Goal: Transaction & Acquisition: Purchase product/service

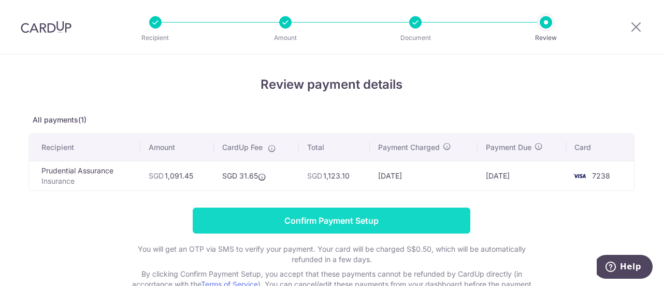
click at [395, 222] on input "Confirm Payment Setup" at bounding box center [332, 220] width 278 height 26
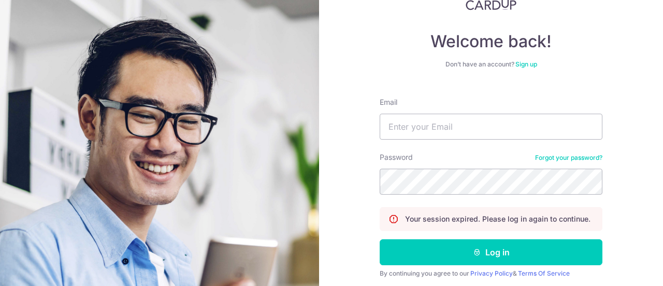
scroll to position [52, 0]
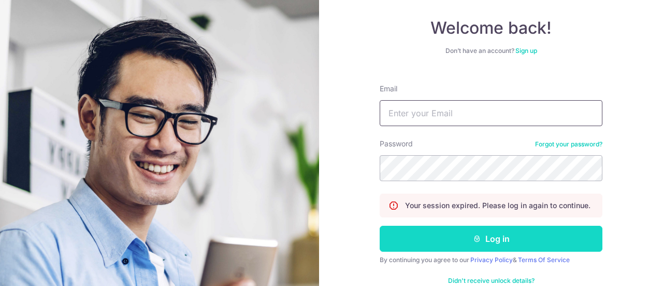
type input "ardni89@gmail.com"
click at [496, 235] on button "Log in" at bounding box center [491, 238] width 223 height 26
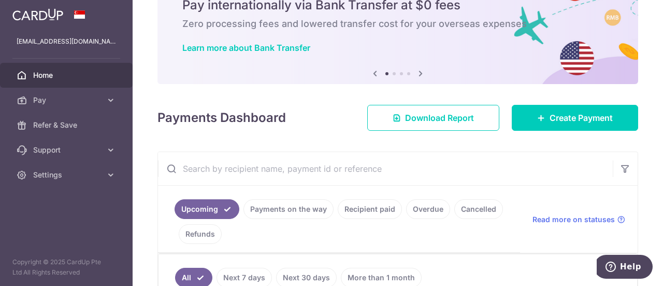
scroll to position [104, 0]
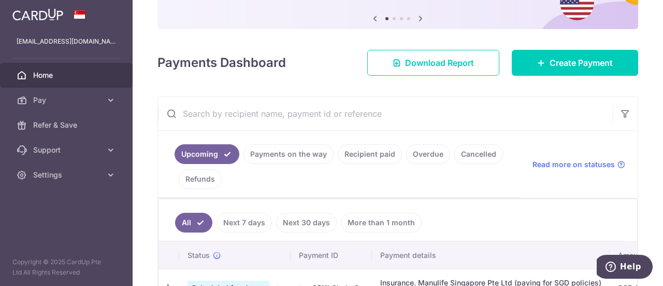
click at [294, 153] on link "Payments on the way" at bounding box center [289, 154] width 90 height 20
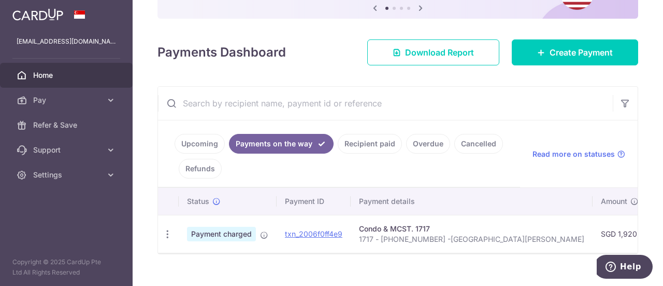
scroll to position [134, 0]
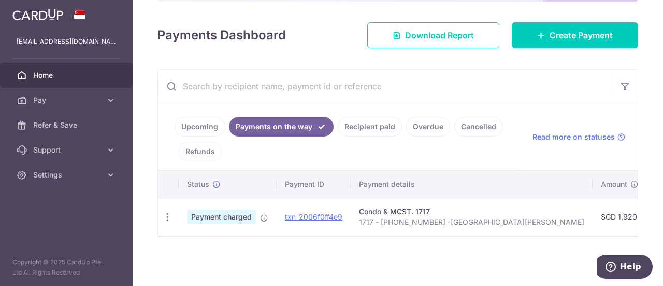
click at [200, 124] on link "Upcoming" at bounding box center [200, 127] width 50 height 20
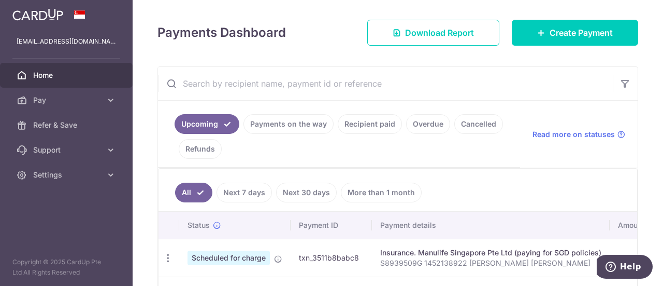
scroll to position [186, 0]
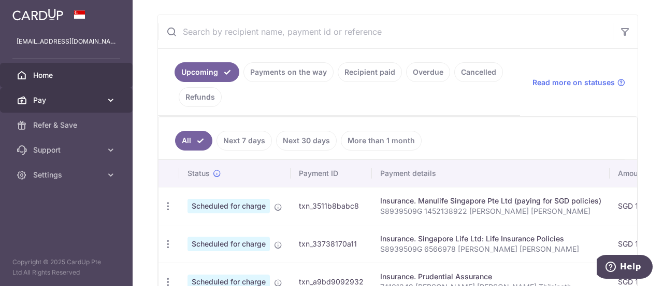
click at [82, 100] on span "Pay" at bounding box center [67, 100] width 68 height 10
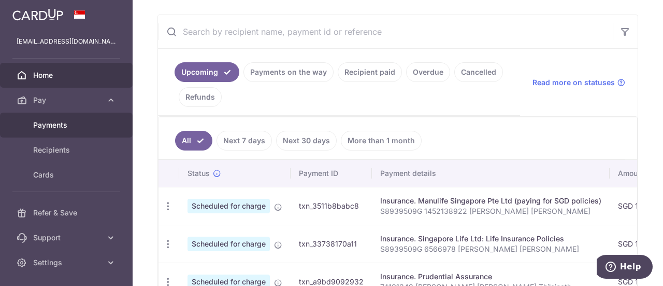
click at [83, 120] on span "Payments" at bounding box center [67, 125] width 68 height 10
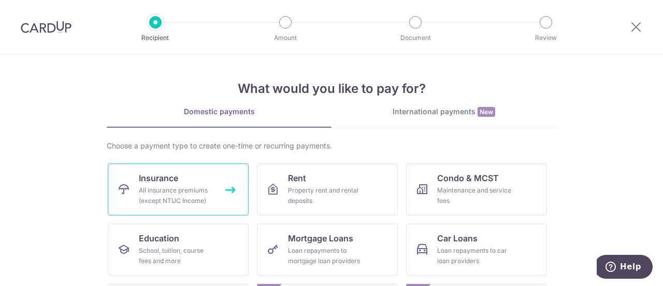
click at [170, 205] on div "All insurance premiums (except NTUC Income)" at bounding box center [176, 195] width 75 height 21
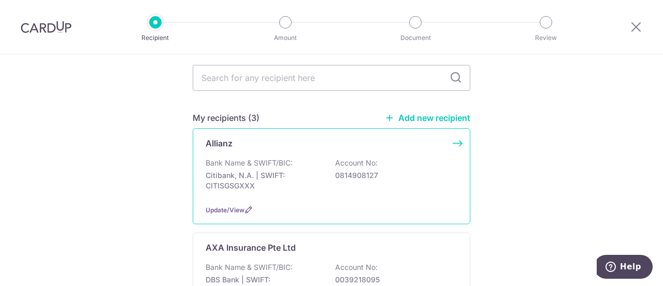
scroll to position [52, 0]
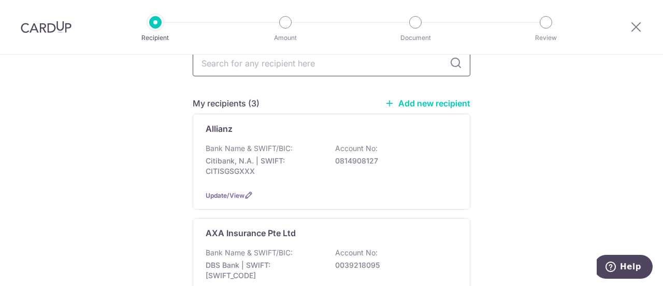
click at [329, 70] on input "text" at bounding box center [332, 63] width 278 height 26
type input "prudent"
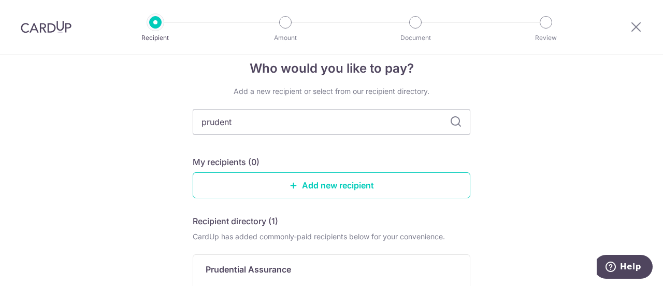
scroll to position [0, 0]
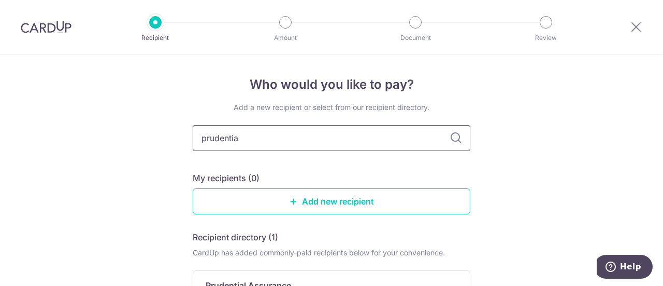
type input "prudential"
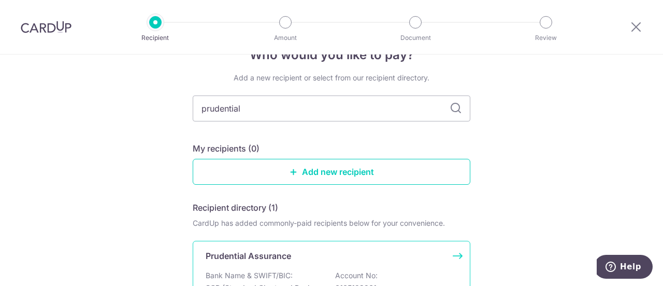
scroll to position [52, 0]
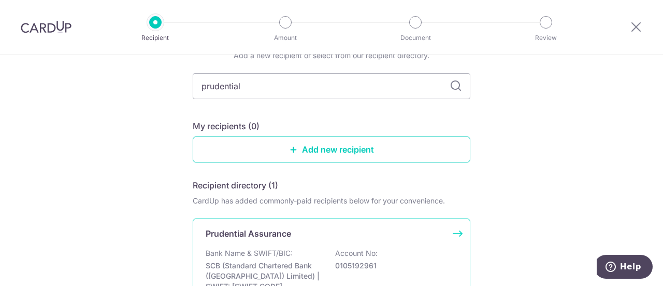
click at [306, 245] on div "Prudential Assurance Bank Name & SWIFT/BIC: SCB (Standard Chartered Bank (Singa…" at bounding box center [332, 268] width 278 height 101
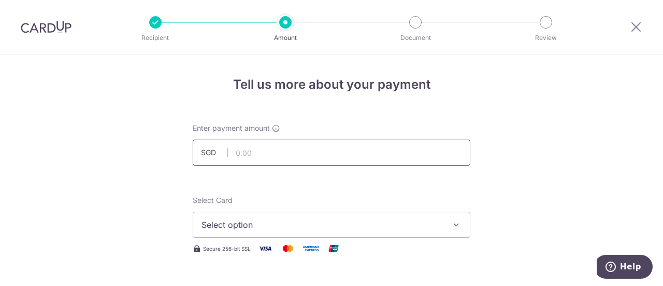
click at [295, 157] on input "text" at bounding box center [332, 152] width 278 height 26
click at [286, 155] on input "text" at bounding box center [332, 152] width 278 height 26
paste input "1091.45?"
type input "1,091.45"
click at [289, 215] on button "Select option" at bounding box center [332, 224] width 278 height 26
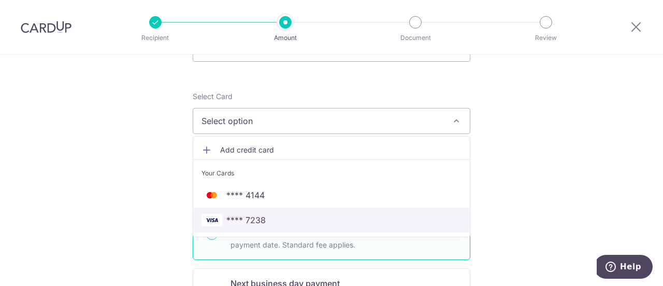
click at [268, 223] on span "**** 7238" at bounding box center [332, 220] width 260 height 12
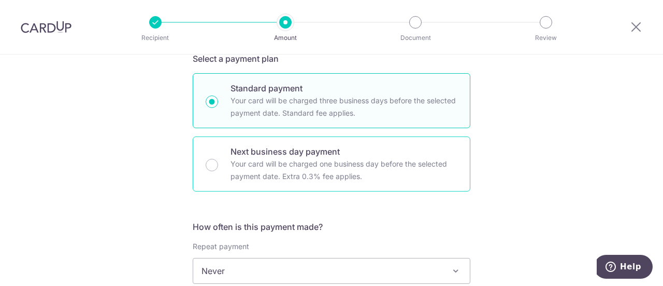
scroll to position [259, 0]
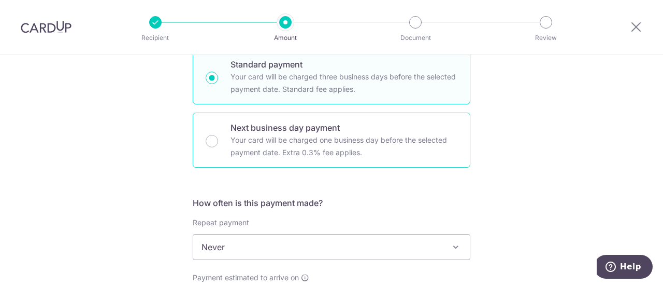
click at [290, 134] on p "Your card will be charged one business day before the selected payment date. Ex…" at bounding box center [344, 146] width 227 height 25
click at [218, 135] on input "Next business day payment Your card will be charged one business day before the…" at bounding box center [212, 141] width 12 height 12
radio input "false"
radio input "true"
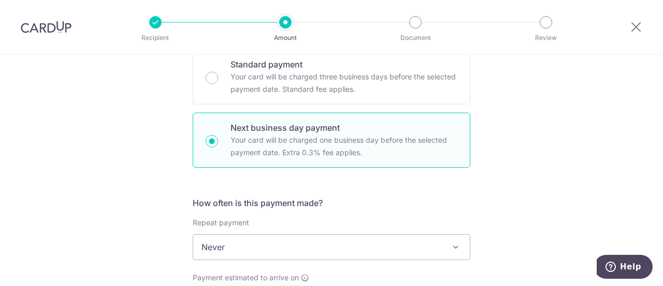
scroll to position [415, 0]
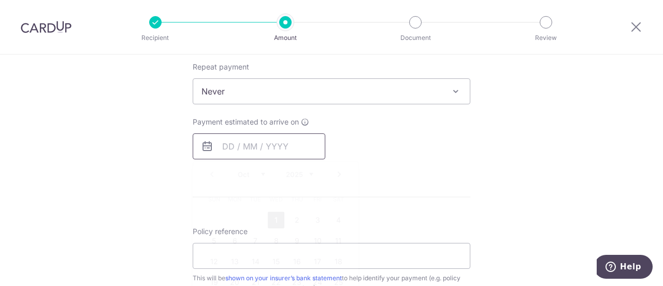
click at [280, 148] on input "text" at bounding box center [259, 146] width 133 height 26
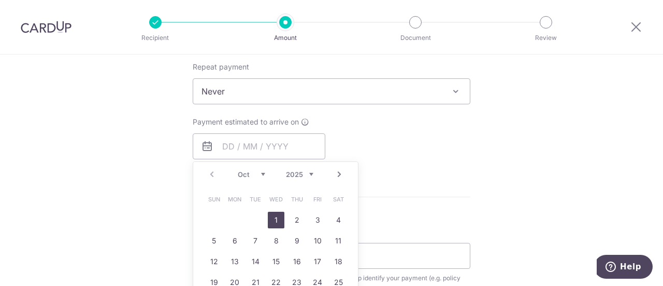
click at [400, 160] on div "How often is this payment made? Repeat payment Never Every week Every month Eve…" at bounding box center [332, 104] width 278 height 126
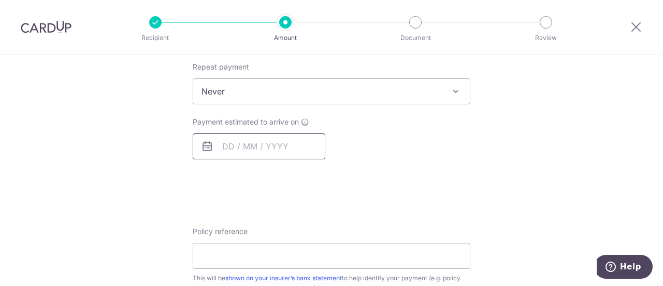
click at [245, 143] on input "text" at bounding box center [259, 146] width 133 height 26
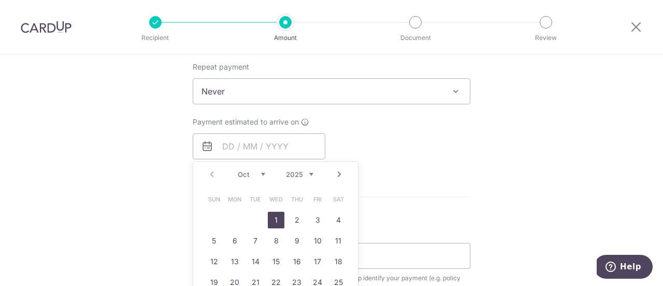
click at [274, 213] on link "1" at bounding box center [276, 219] width 17 height 17
type input "01/10/2025"
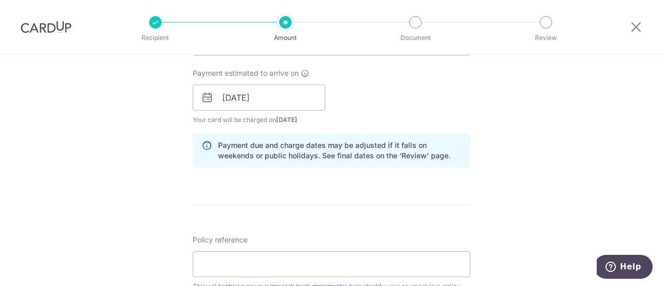
scroll to position [570, 0]
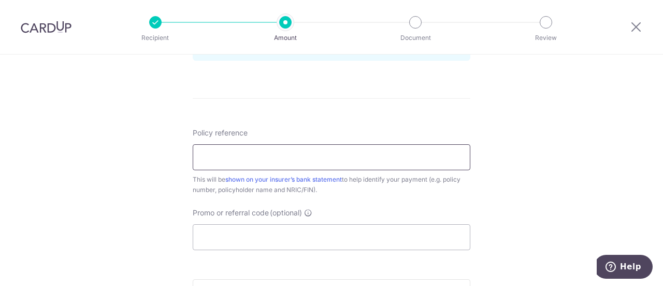
click at [326, 154] on input "Policy reference" at bounding box center [332, 157] width 278 height 26
click at [245, 151] on input "Policy reference" at bounding box center [332, 157] width 278 height 26
paste input "2356233 52356242 Indra Genevieve S"
type input "52356233 52356242 Indra S8939509G"
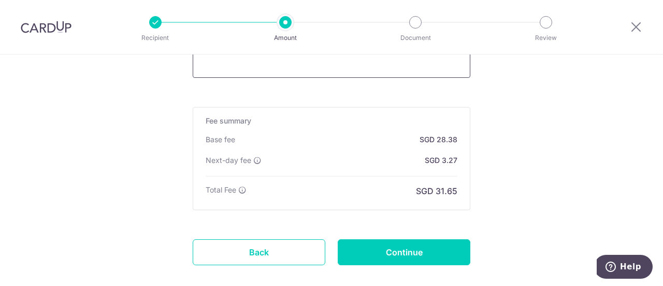
scroll to position [796, 0]
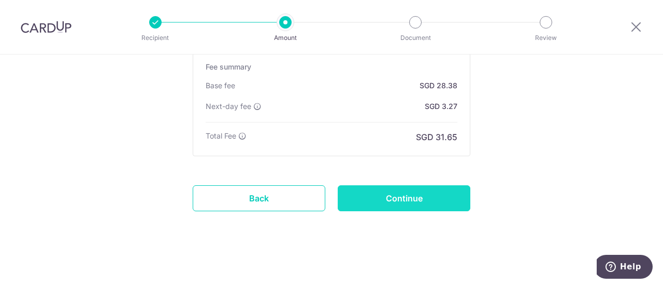
click at [372, 198] on input "Continue" at bounding box center [404, 198] width 133 height 26
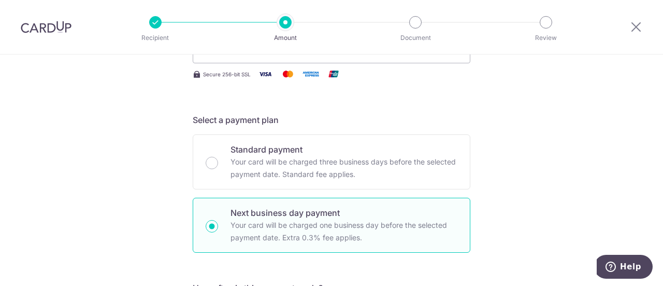
scroll to position [70, 0]
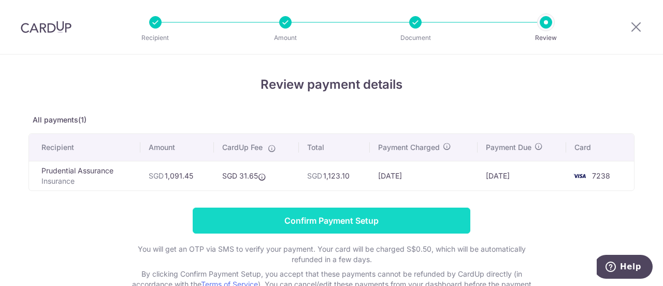
click at [363, 216] on input "Confirm Payment Setup" at bounding box center [332, 220] width 278 height 26
